Goal: Task Accomplishment & Management: Manage account settings

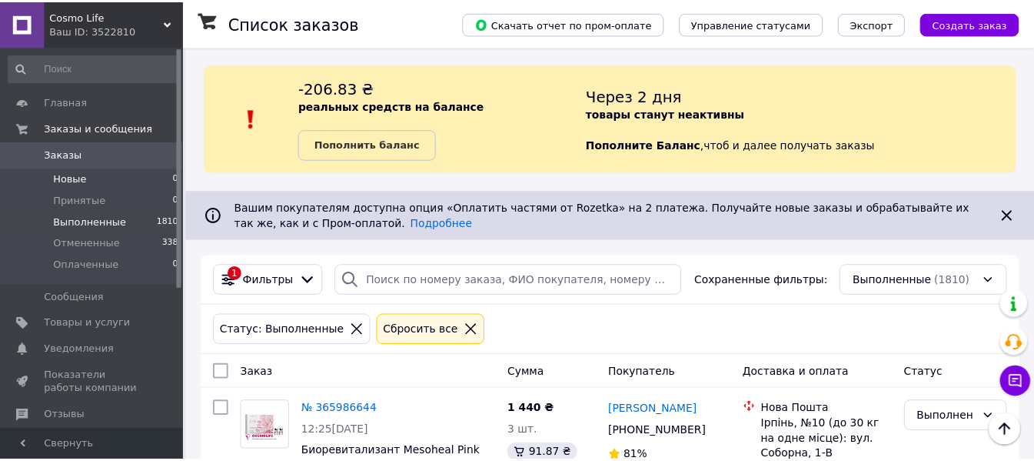
scroll to position [913, 0]
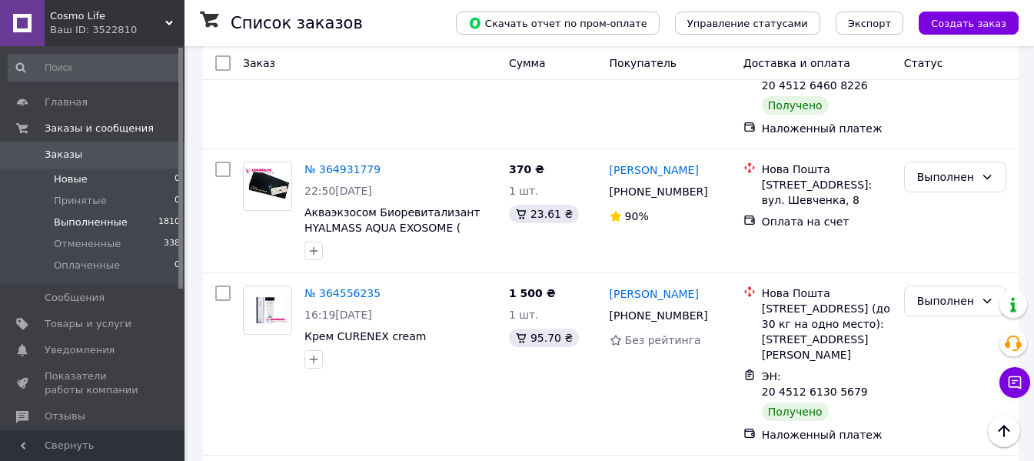
click at [108, 178] on li "Новые 0" at bounding box center [94, 179] width 189 height 22
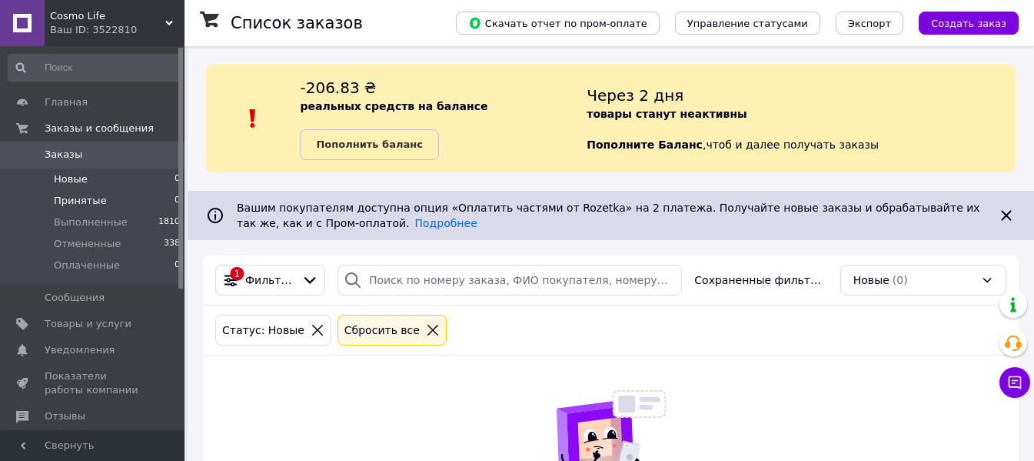
click at [116, 192] on li "Принятые 0" at bounding box center [94, 201] width 189 height 22
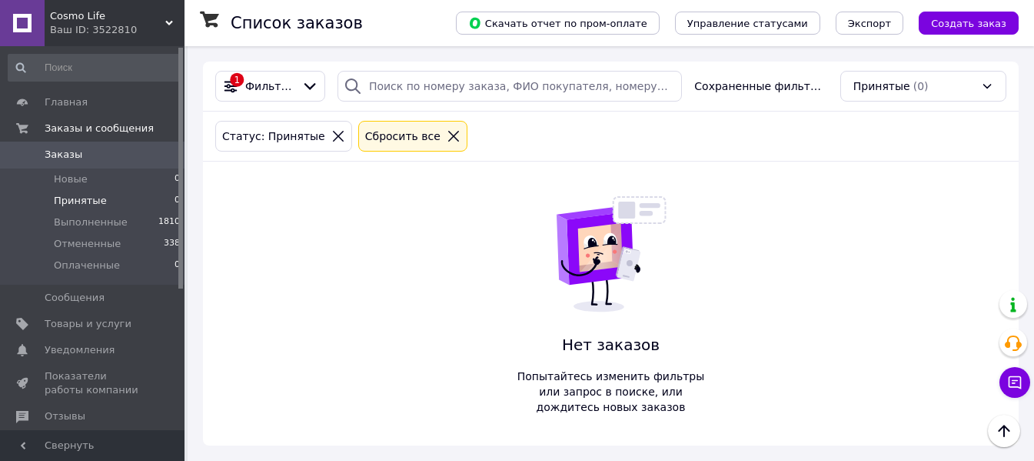
click at [81, 197] on span "Принятые" at bounding box center [80, 201] width 53 height 14
click at [75, 174] on span "Новые" at bounding box center [71, 179] width 34 height 14
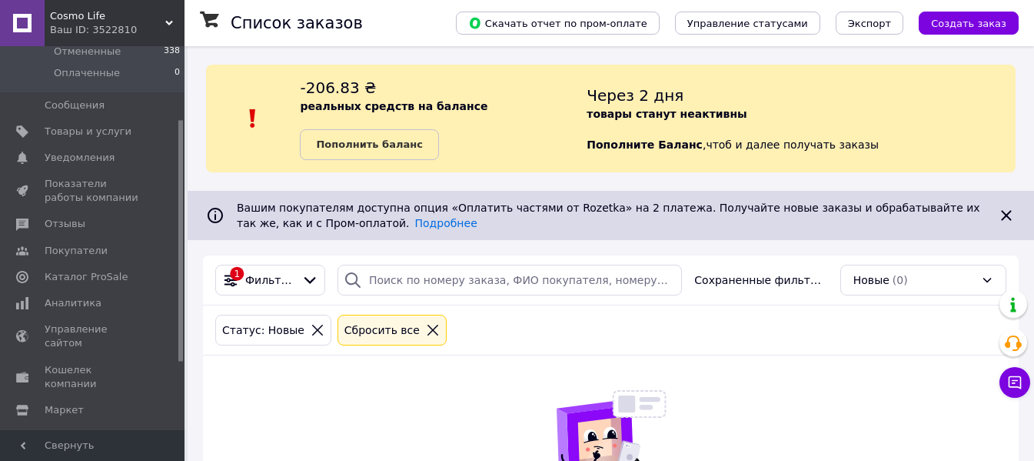
scroll to position [224, 0]
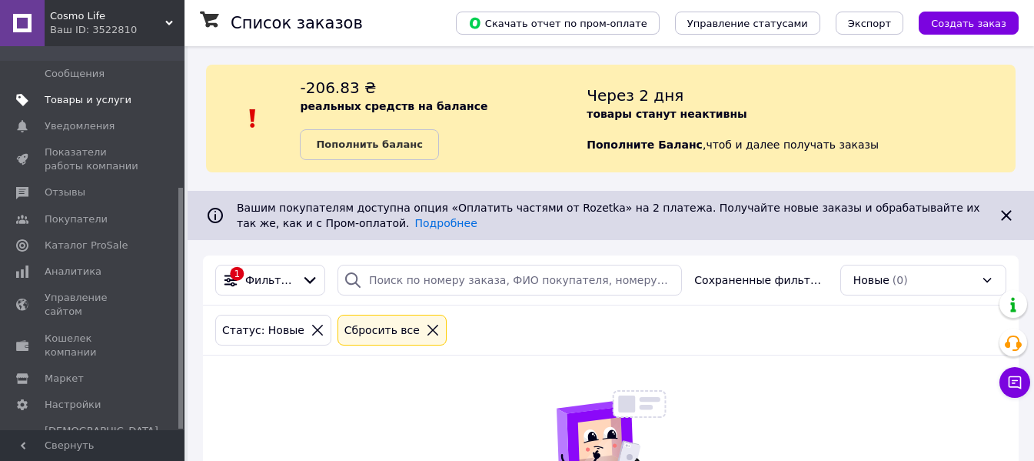
click at [118, 98] on span "Товары и услуги" at bounding box center [88, 100] width 87 height 14
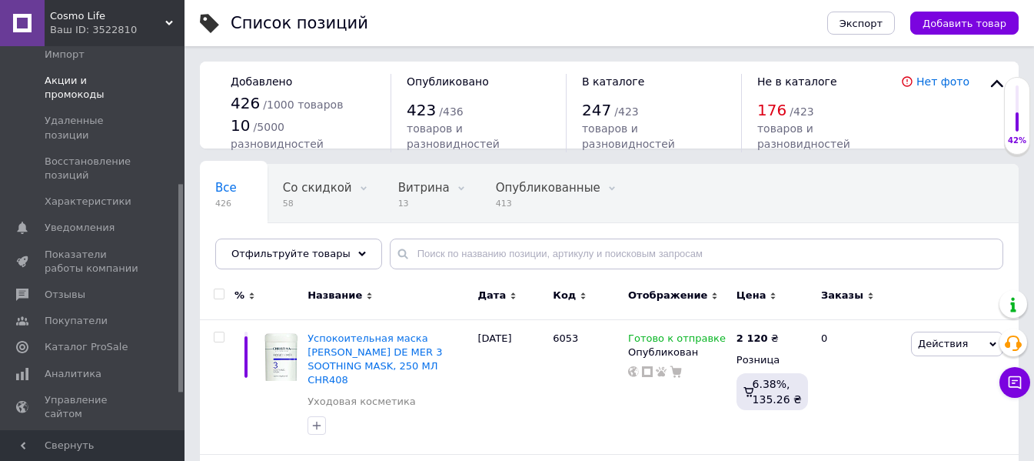
scroll to position [301, 0]
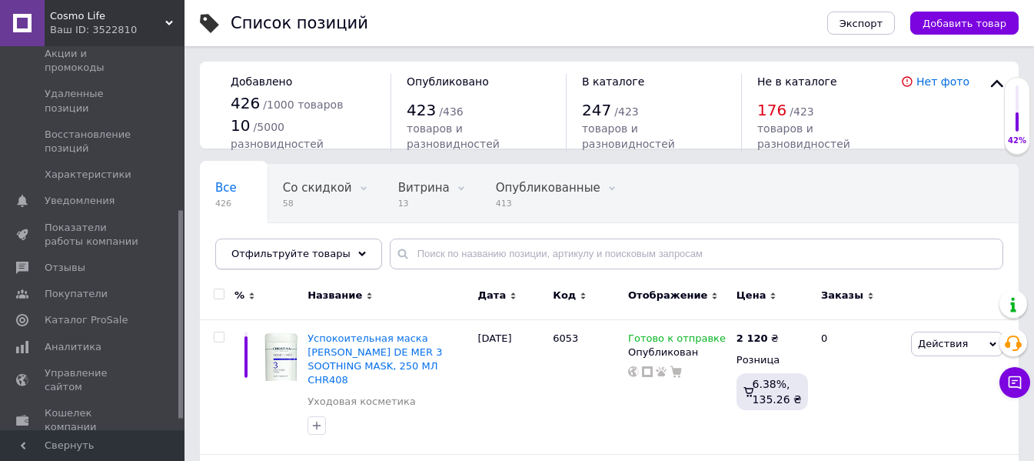
click at [358, 255] on icon at bounding box center [362, 254] width 8 height 8
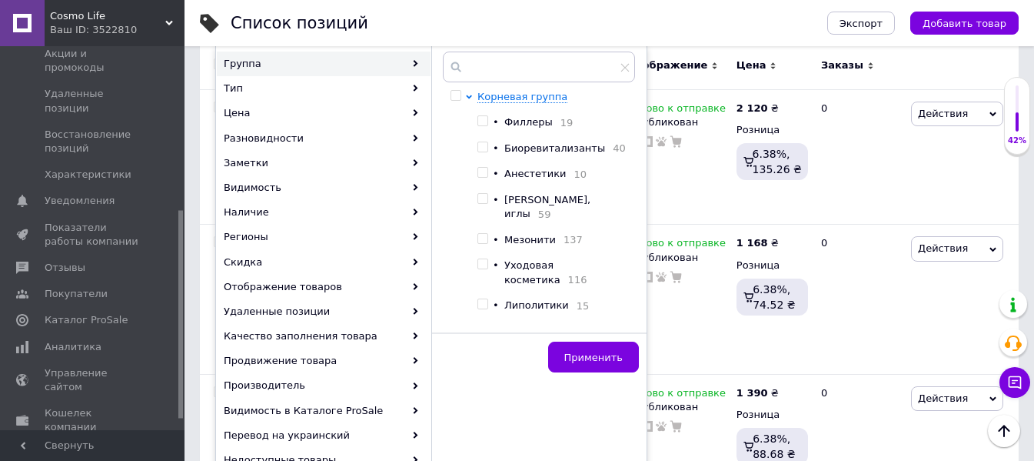
scroll to position [231, 0]
click at [488, 232] on span at bounding box center [483, 237] width 11 height 11
click at [488, 233] on input "checkbox" at bounding box center [483, 238] width 10 height 10
checkbox input "true"
click at [597, 358] on span "Применить" at bounding box center [593, 357] width 58 height 12
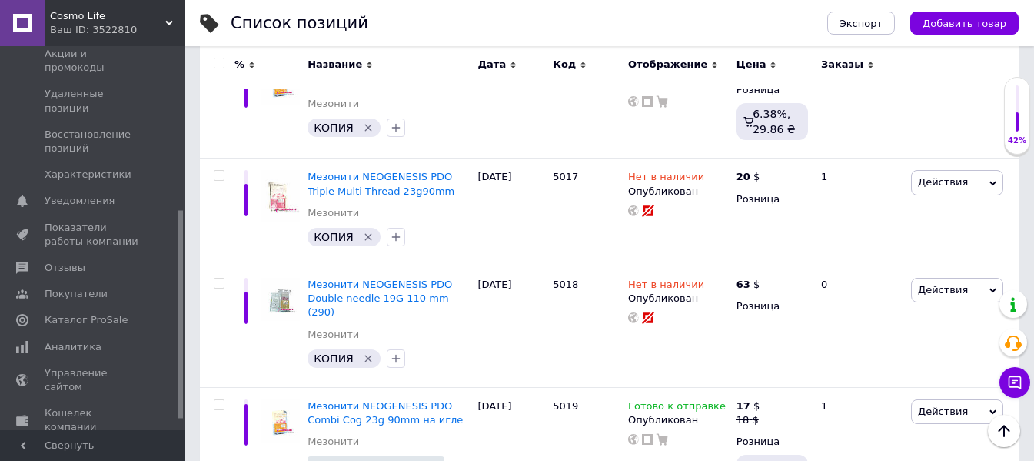
scroll to position [2458, 0]
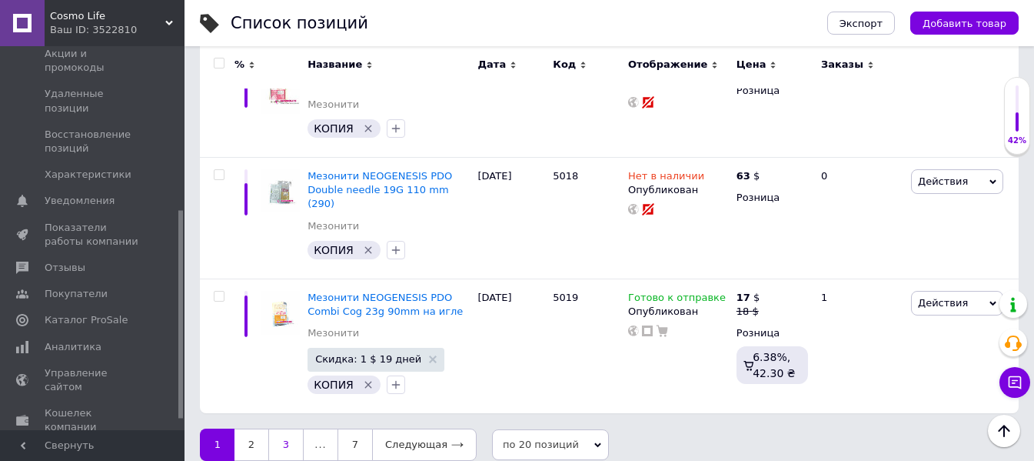
click at [291, 434] on link "3" at bounding box center [285, 444] width 35 height 32
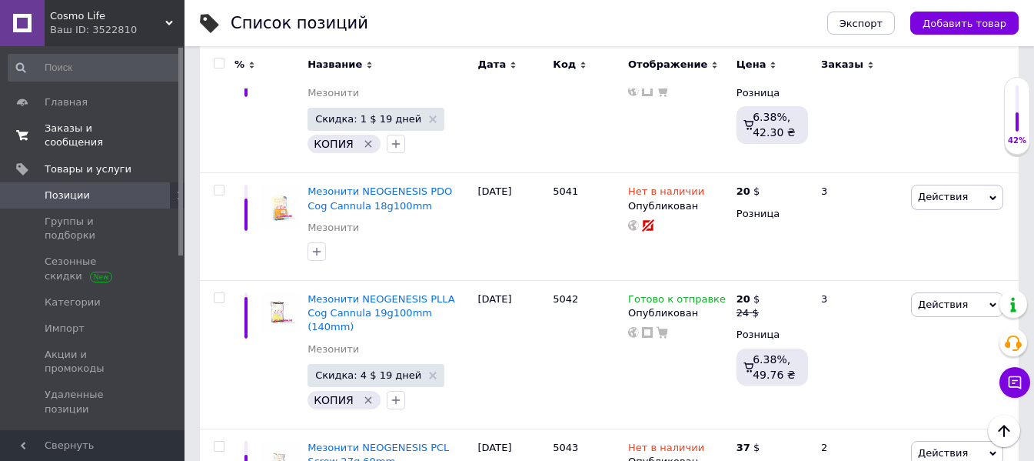
click at [130, 129] on span "Заказы и сообщения" at bounding box center [94, 135] width 98 height 28
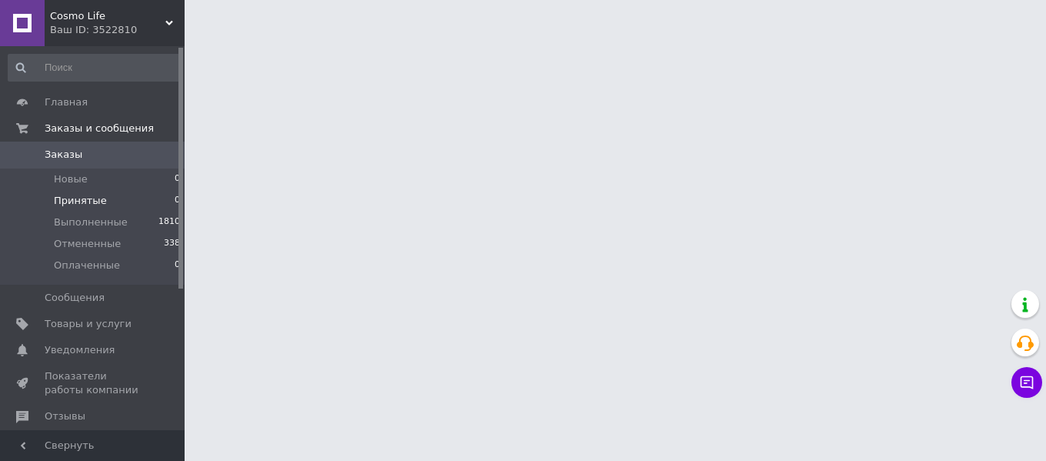
click at [144, 205] on li "Принятые 0" at bounding box center [94, 201] width 189 height 22
